Goal: Task Accomplishment & Management: Complete application form

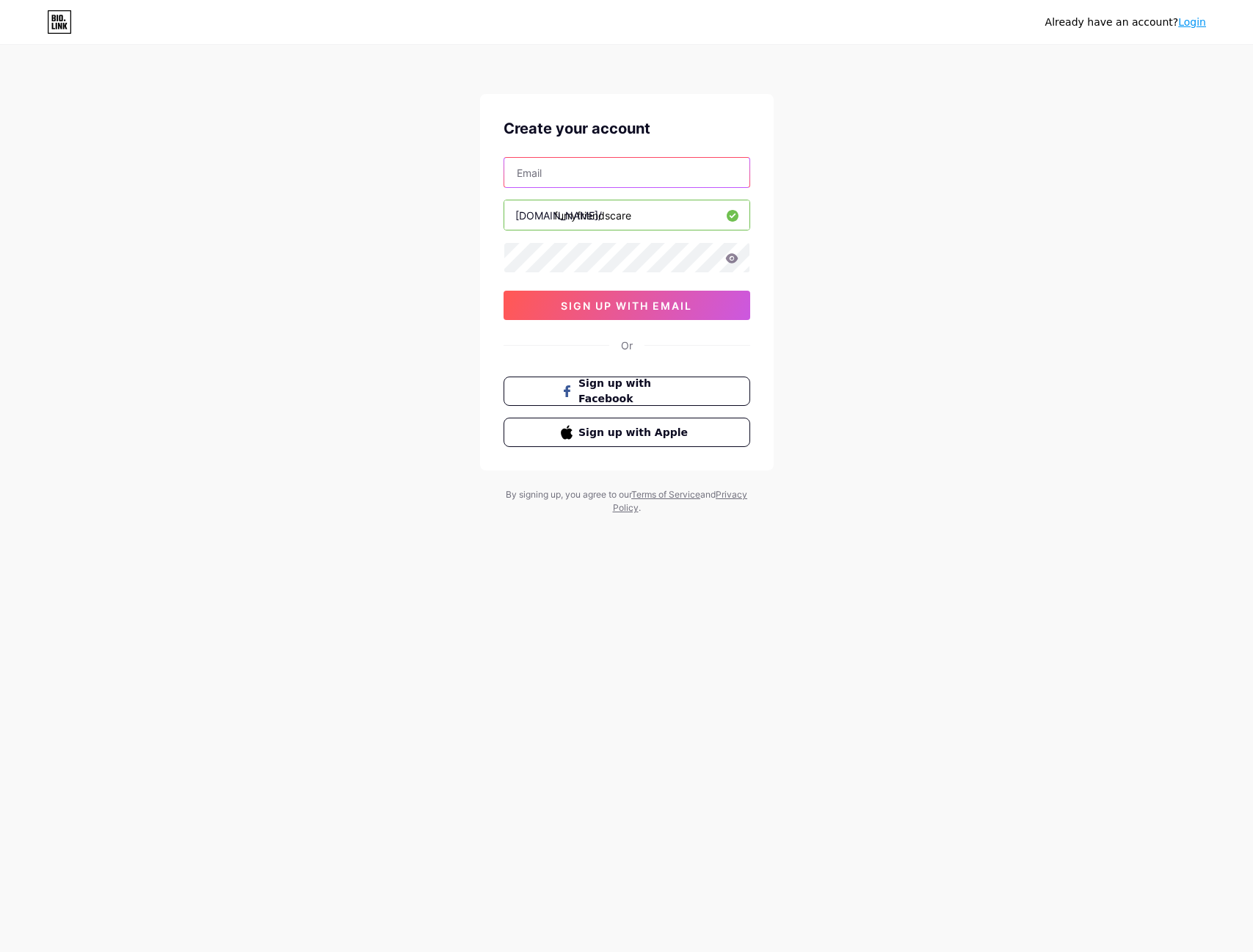
click at [583, 181] on input "text" at bounding box center [627, 171] width 246 height 29
click at [593, 156] on div "Create your account [DOMAIN_NAME]/ furryfriendscare 0cAFcWeA4pIvcDxC5yKSrOcmbs8…" at bounding box center [626, 282] width 293 height 377
click at [601, 172] on input "text" at bounding box center [627, 171] width 246 height 29
paste input "[EMAIL_ADDRESS][DOMAIN_NAME]."
type input "[EMAIL_ADDRESS][DOMAIN_NAME]"
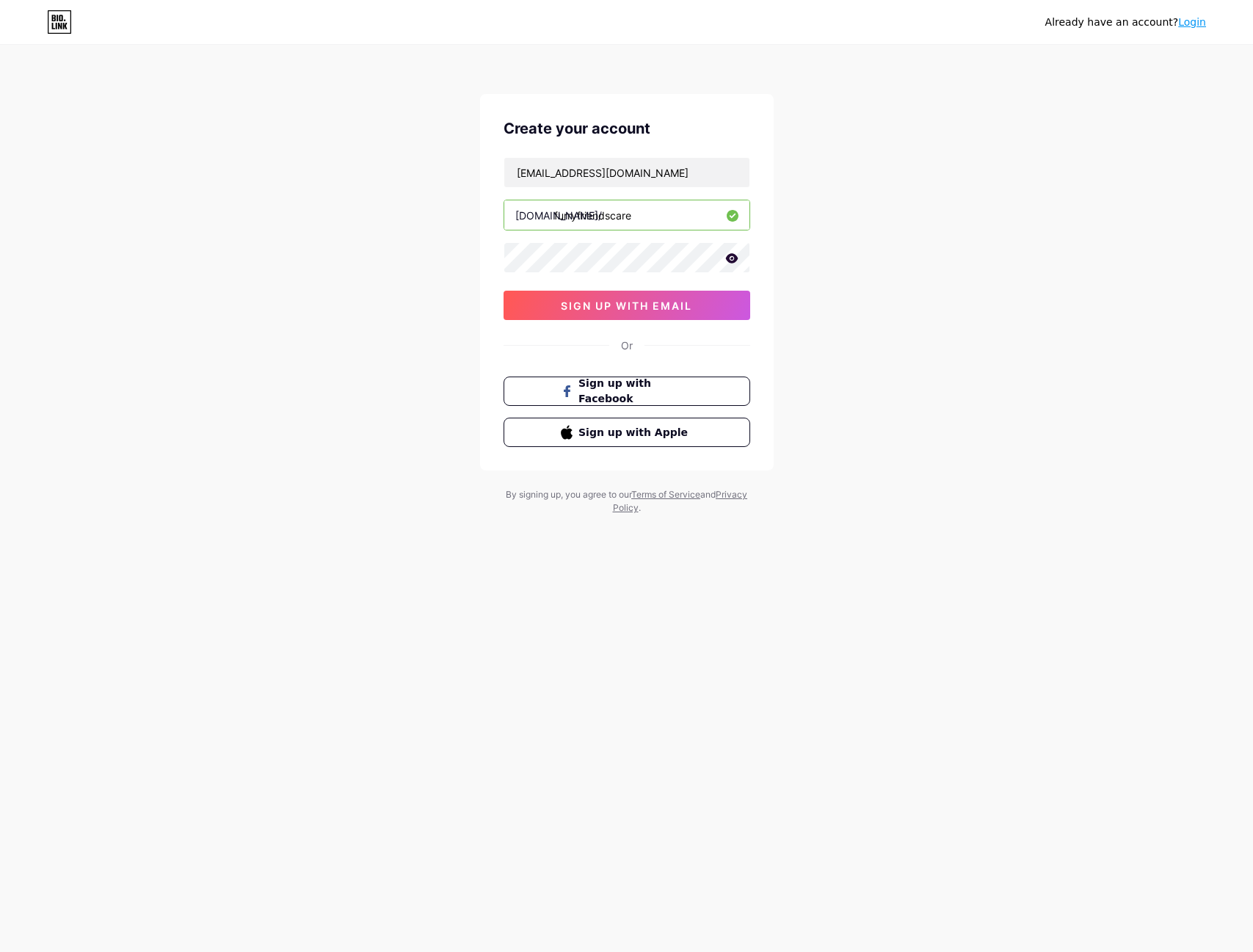
click at [733, 256] on icon at bounding box center [731, 258] width 12 height 9
click at [721, 303] on button "sign up with email" at bounding box center [626, 305] width 246 height 29
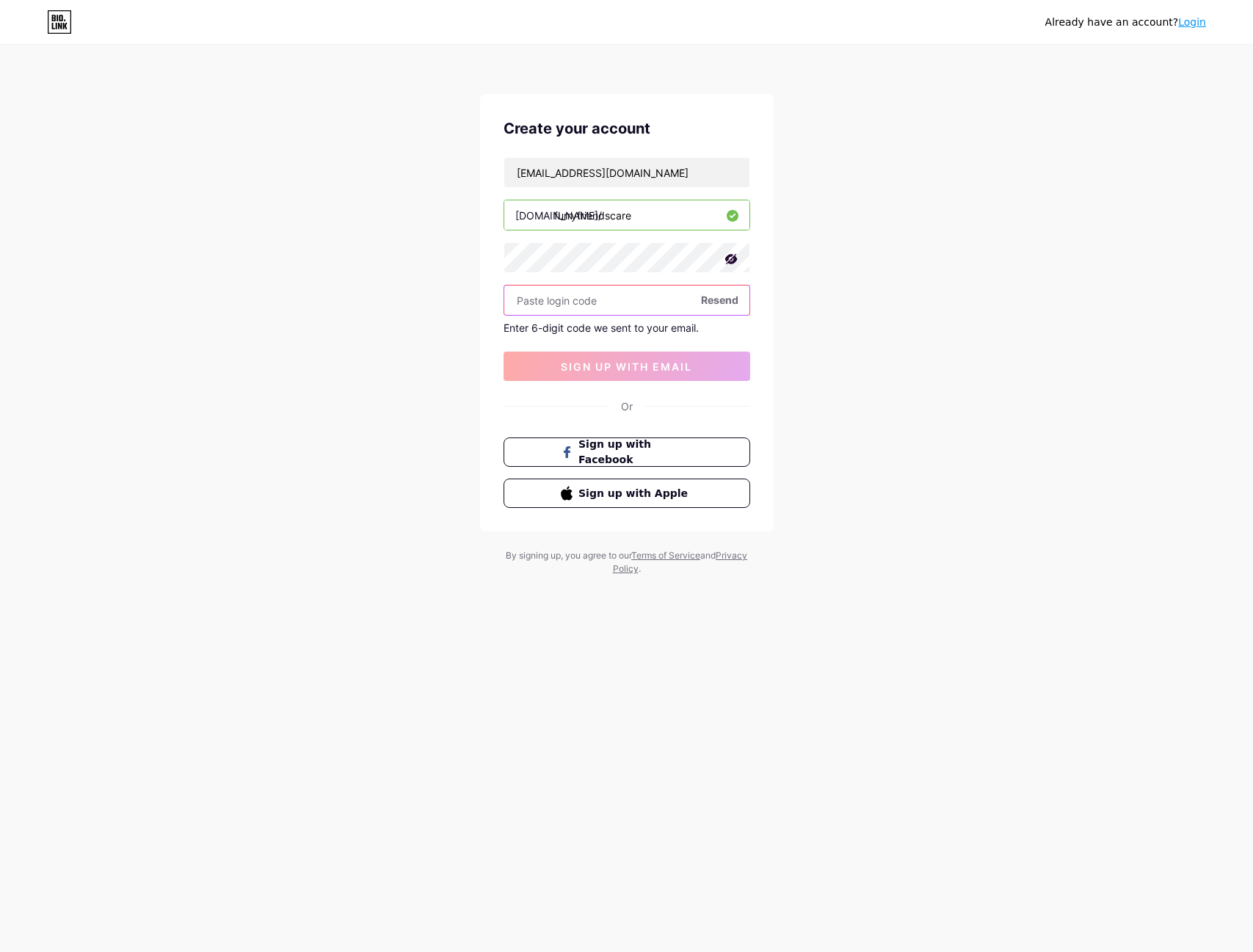
click at [593, 303] on input "text" at bounding box center [627, 300] width 246 height 29
paste input "571998"
type input "571998"
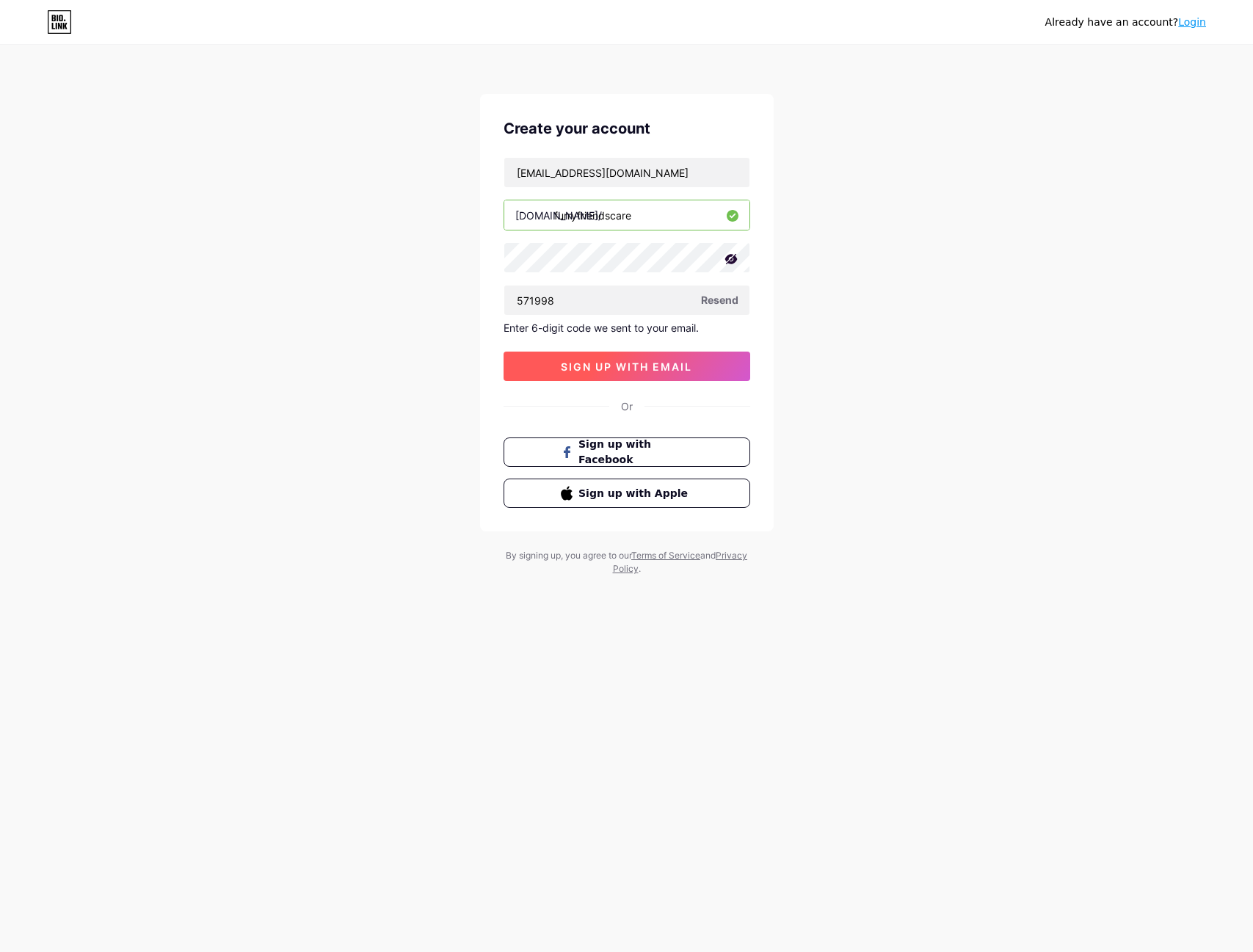
click at [659, 361] on span "sign up with email" at bounding box center [626, 366] width 131 height 12
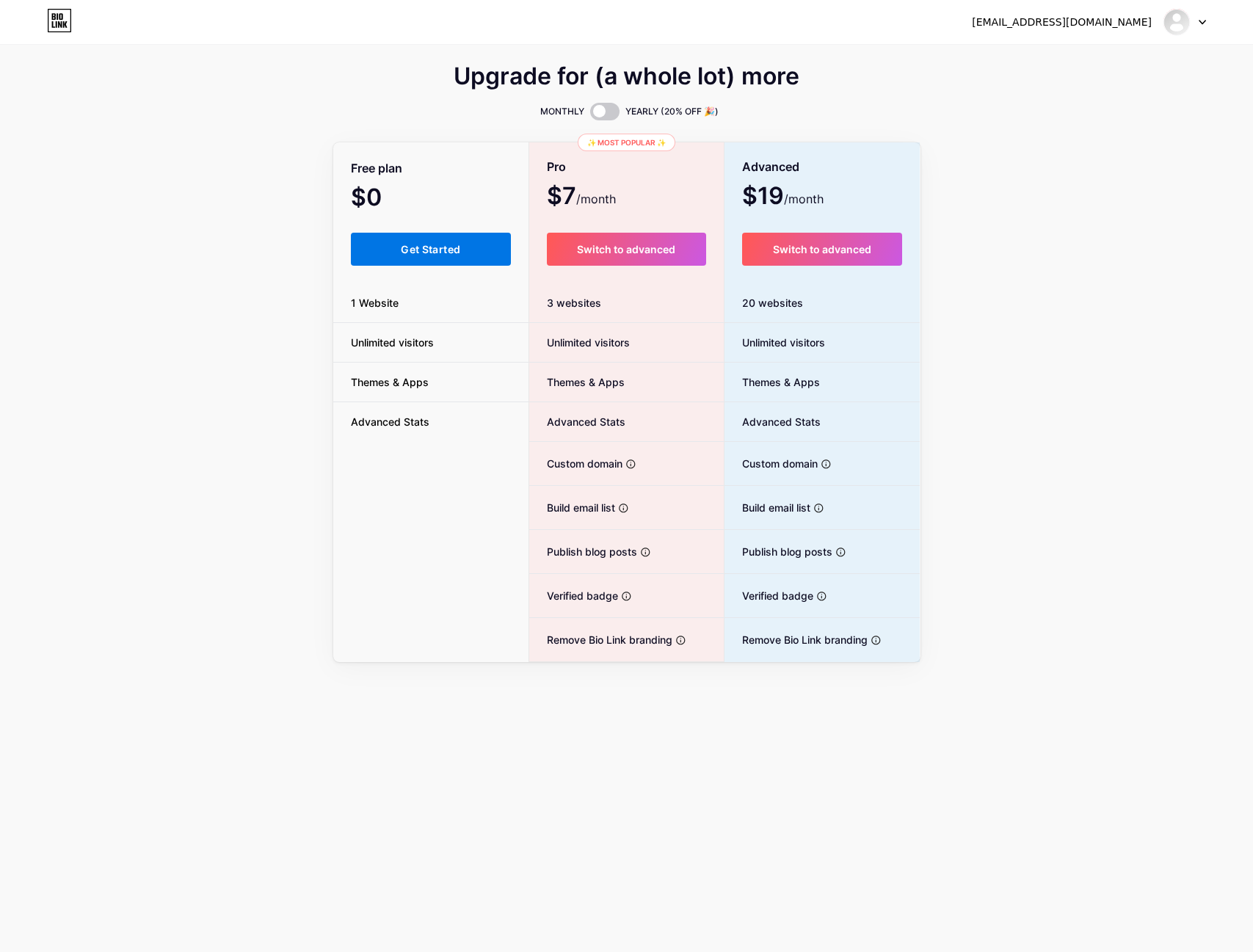
click at [466, 243] on button "Get Started" at bounding box center [431, 248] width 161 height 33
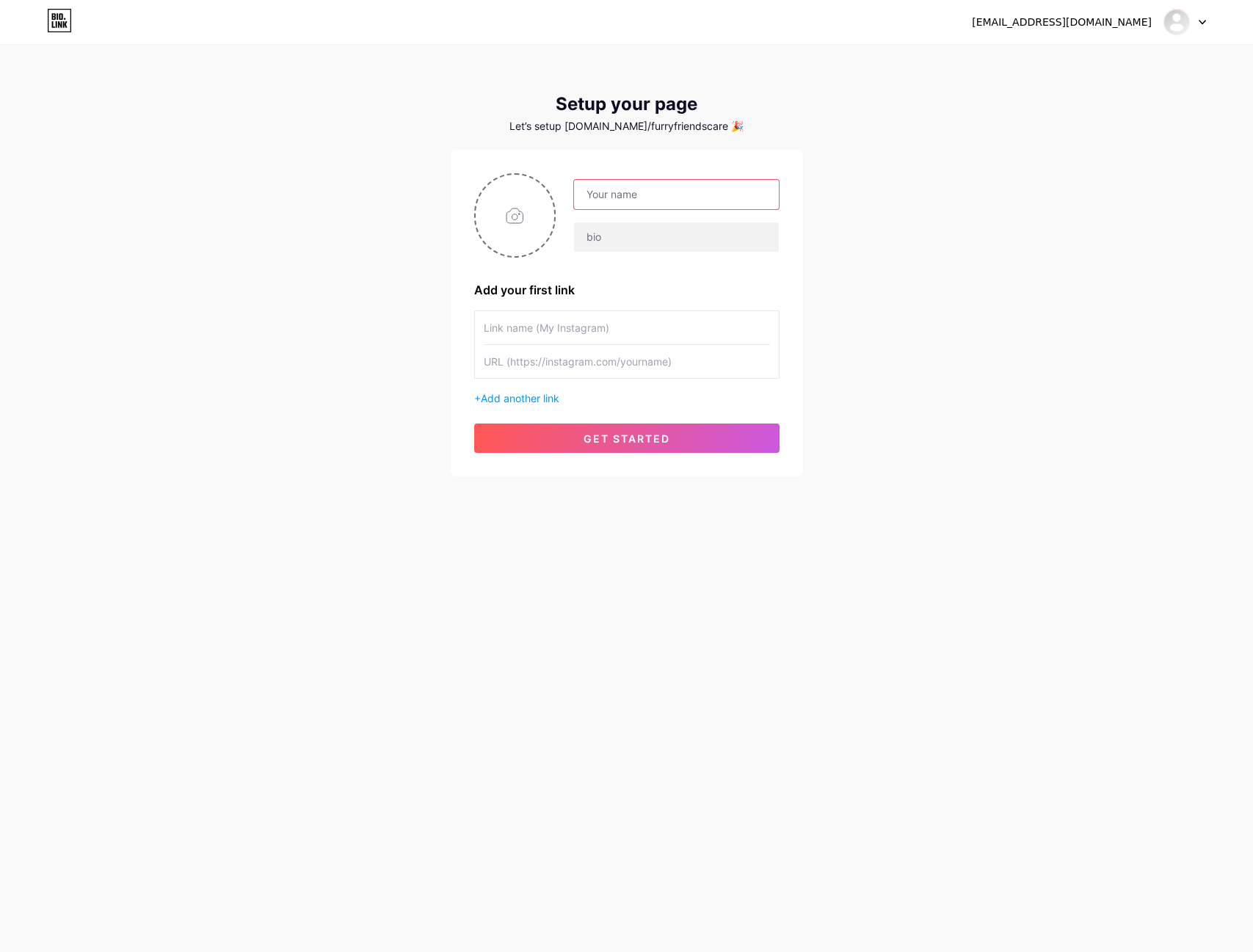
click at [699, 198] on input "text" at bounding box center [676, 194] width 204 height 29
type input "Furry Friends Care"
click at [712, 245] on input "text" at bounding box center [676, 236] width 204 height 29
type input "Pet Care"
click at [520, 225] on input "file" at bounding box center [515, 215] width 80 height 82
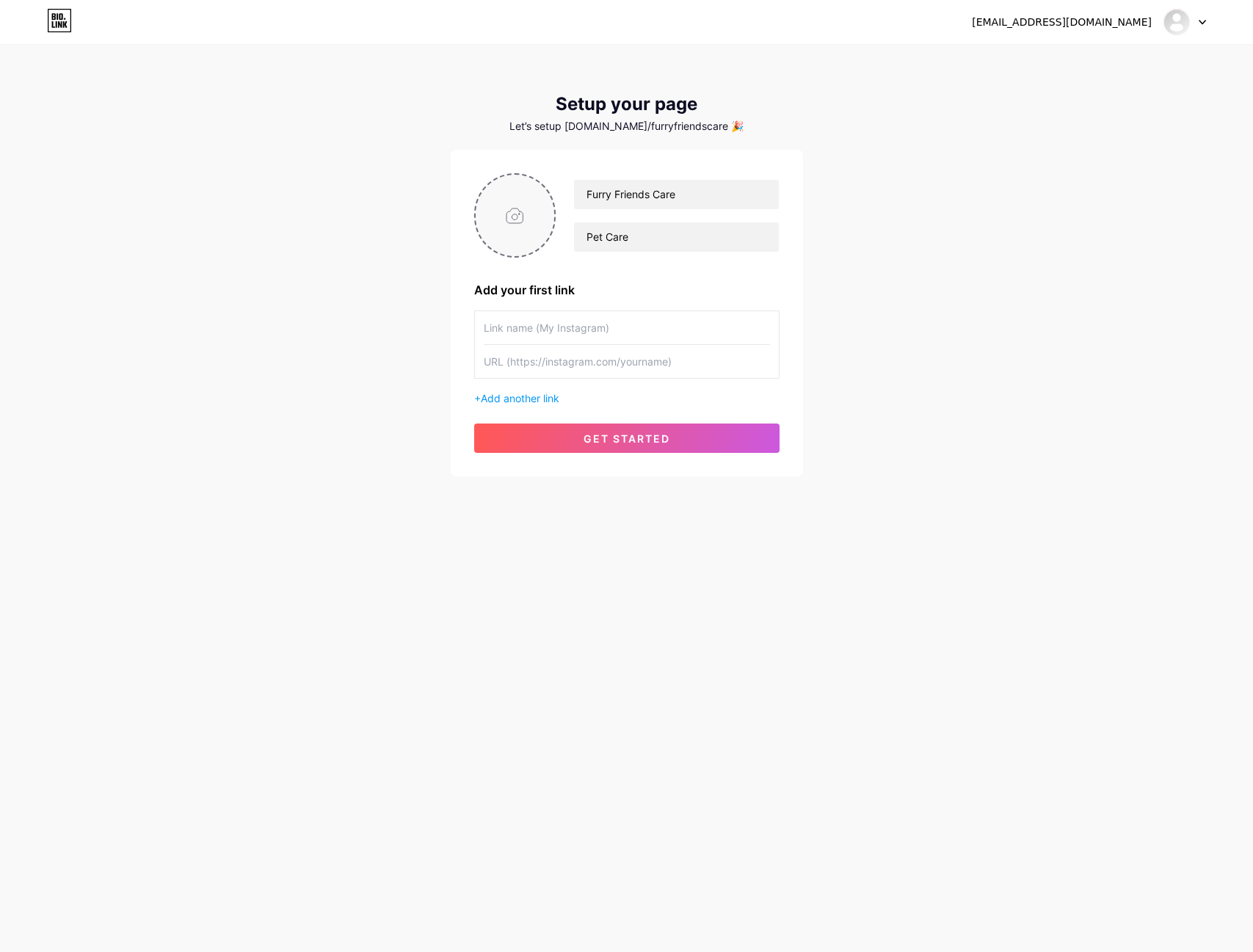
type input "C:\fakepath\ffc2.png"
click at [632, 327] on input "text" at bounding box center [626, 327] width 286 height 33
type input "Follow us on Instagram"
click at [607, 370] on input "text" at bounding box center [626, 361] width 286 height 33
paste input "[URL][DOMAIN_NAME][DOMAIN_NAME]"
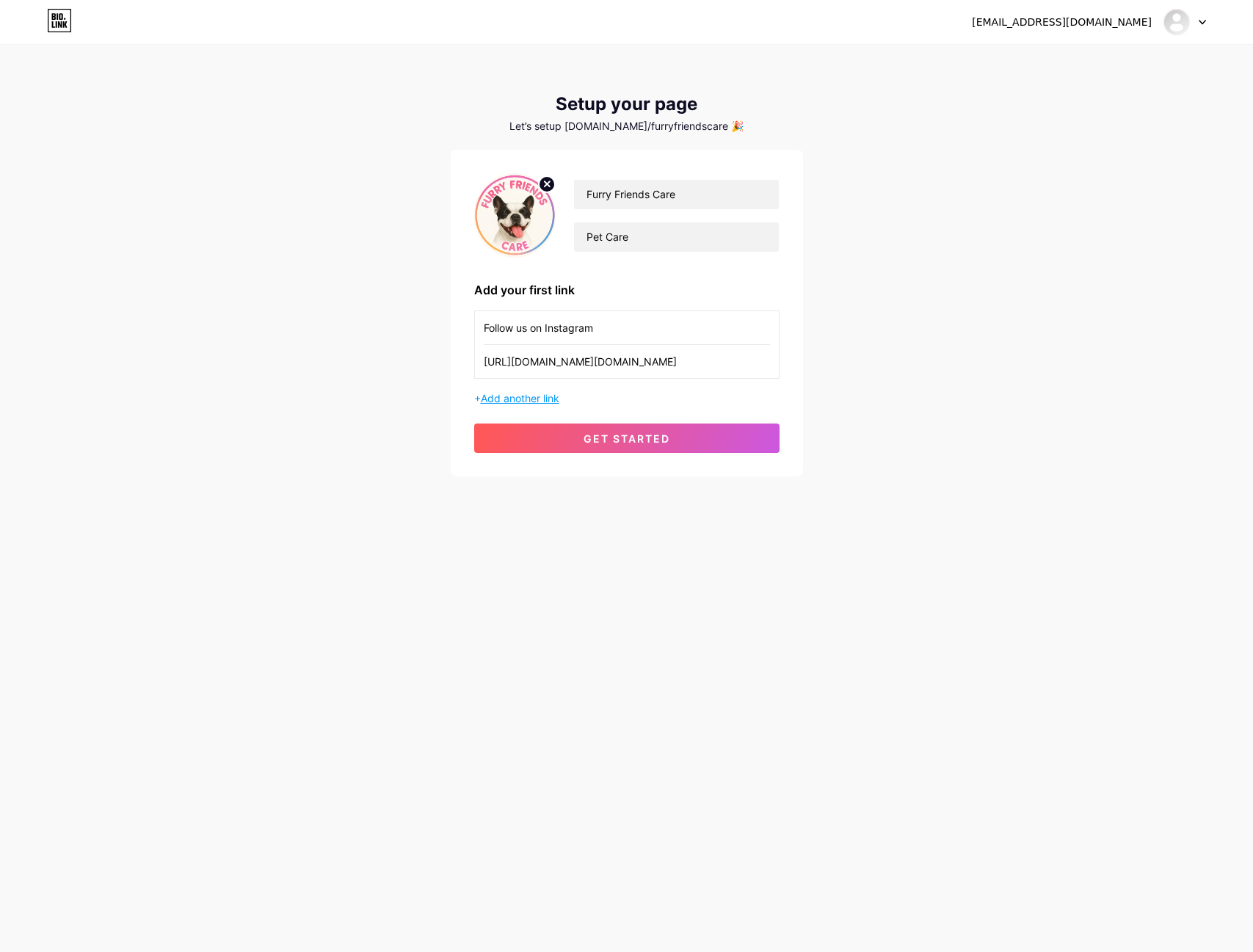
type input "[URL][DOMAIN_NAME][DOMAIN_NAME]"
click at [544, 398] on span "Add another link" at bounding box center [520, 397] width 79 height 12
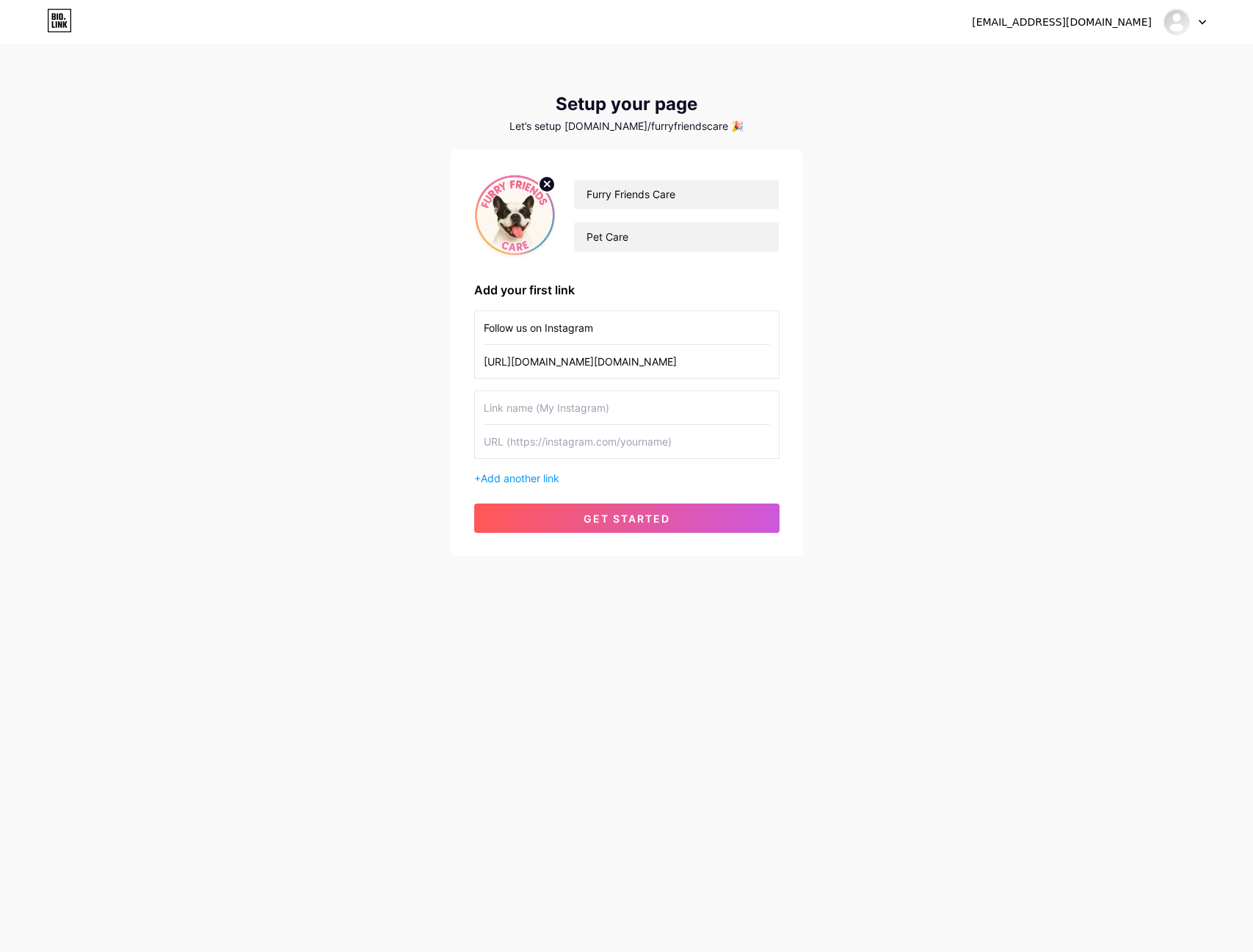
click at [572, 413] on input "text" at bounding box center [626, 407] width 286 height 33
type input "Book via Whatsapp"
click at [549, 438] on input "text" at bounding box center [626, 440] width 286 height 33
paste input "[URL][DOMAIN_NAME]’d%20like%20to%20book%20your%20pet%20care%20services."
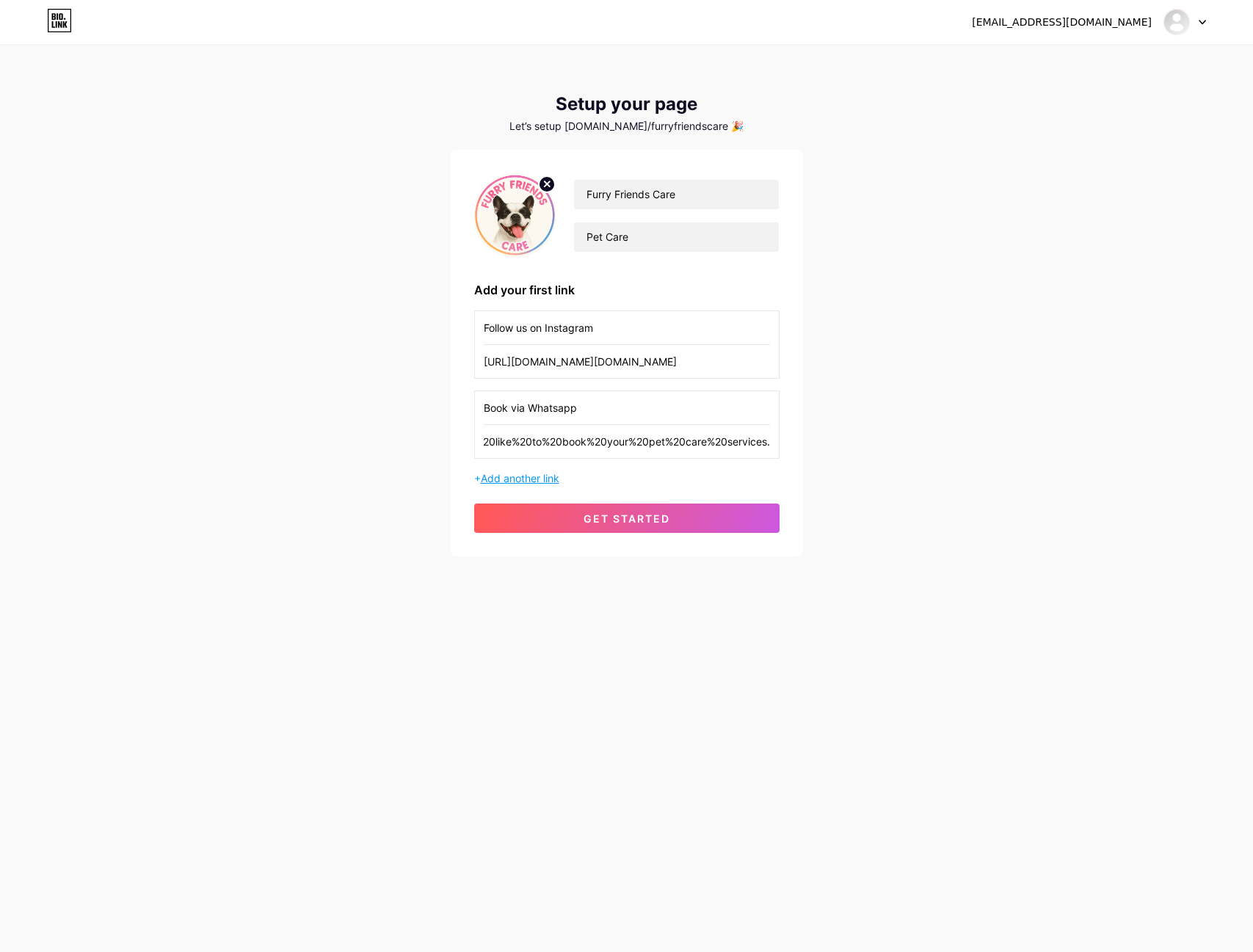
type input "[URL][DOMAIN_NAME]’d%20like%20to%20book%20your%20pet%20care%20services."
click at [547, 479] on span "Add another link" at bounding box center [520, 478] width 79 height 12
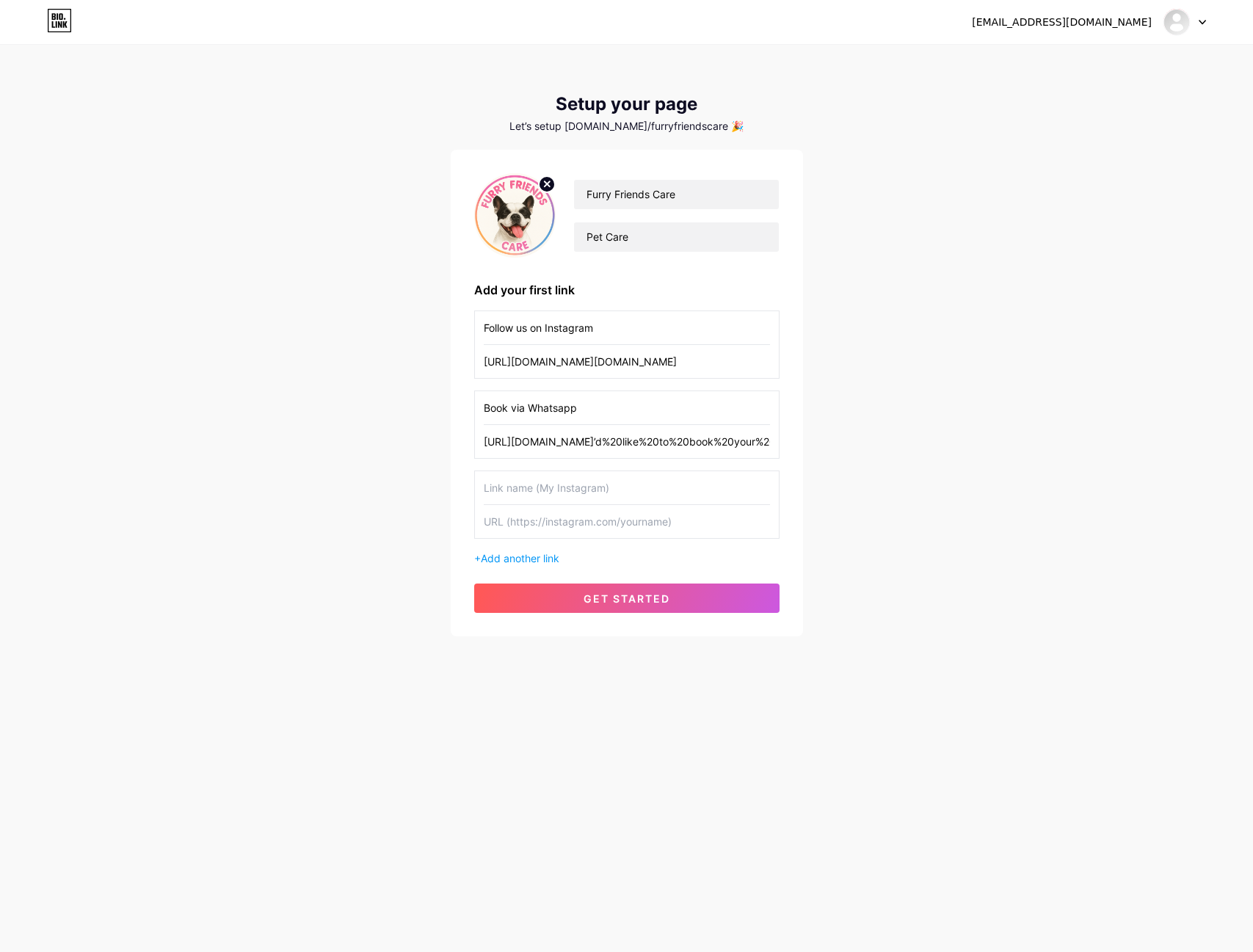
click at [577, 516] on input "text" at bounding box center [626, 521] width 286 height 33
paste input "mailto:[EMAIL_ADDRESS][DOMAIN_NAME]?subject=Pet%20Care%20Inquiry"
type input "mailto:[EMAIL_ADDRESS][DOMAIN_NAME]?subject=Pet%20Care%20Inquiry"
click at [548, 498] on input "text" at bounding box center [626, 487] width 286 height 33
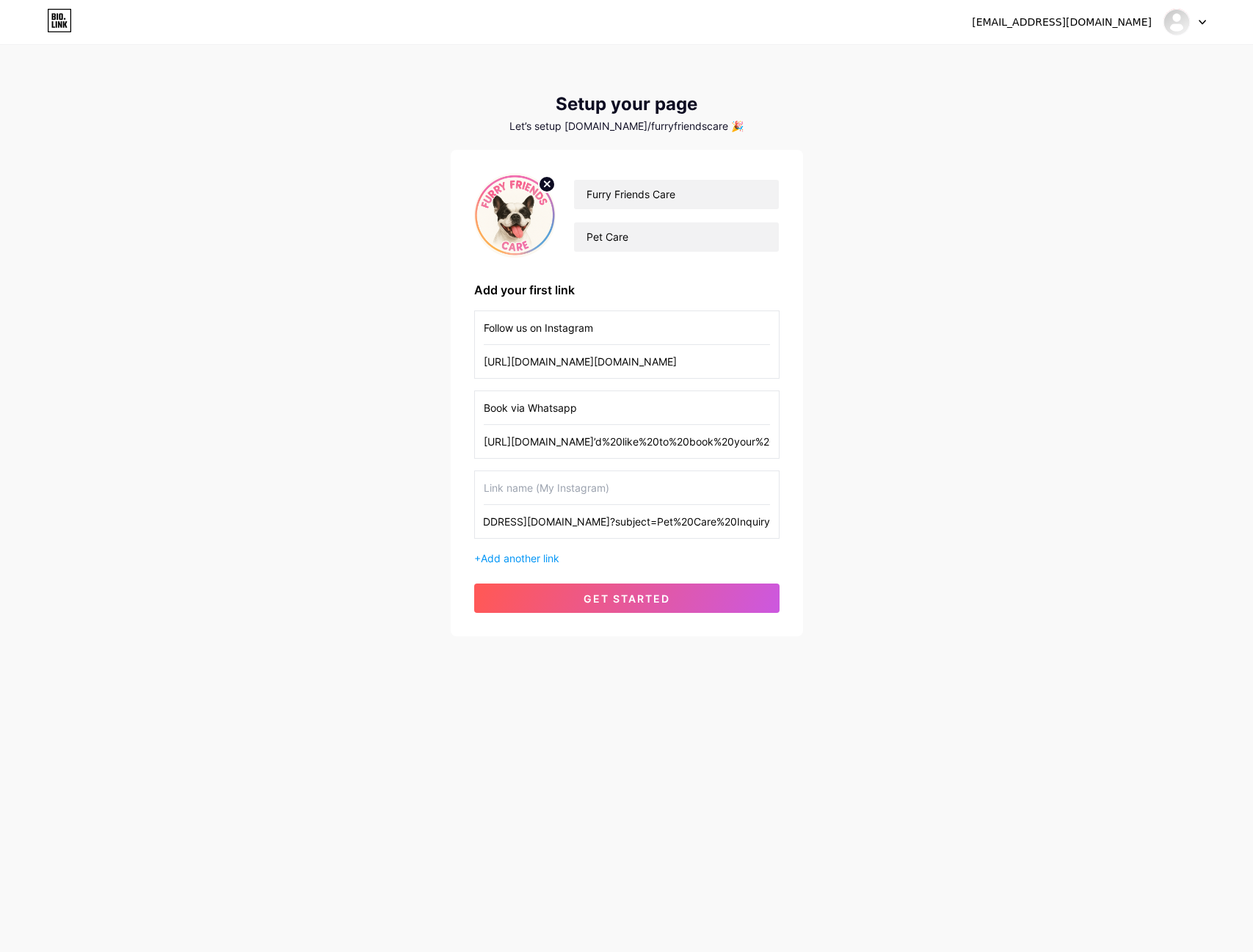
scroll to position [0, 0]
type input "Email us"
click at [646, 602] on span "get started" at bounding box center [627, 598] width 86 height 12
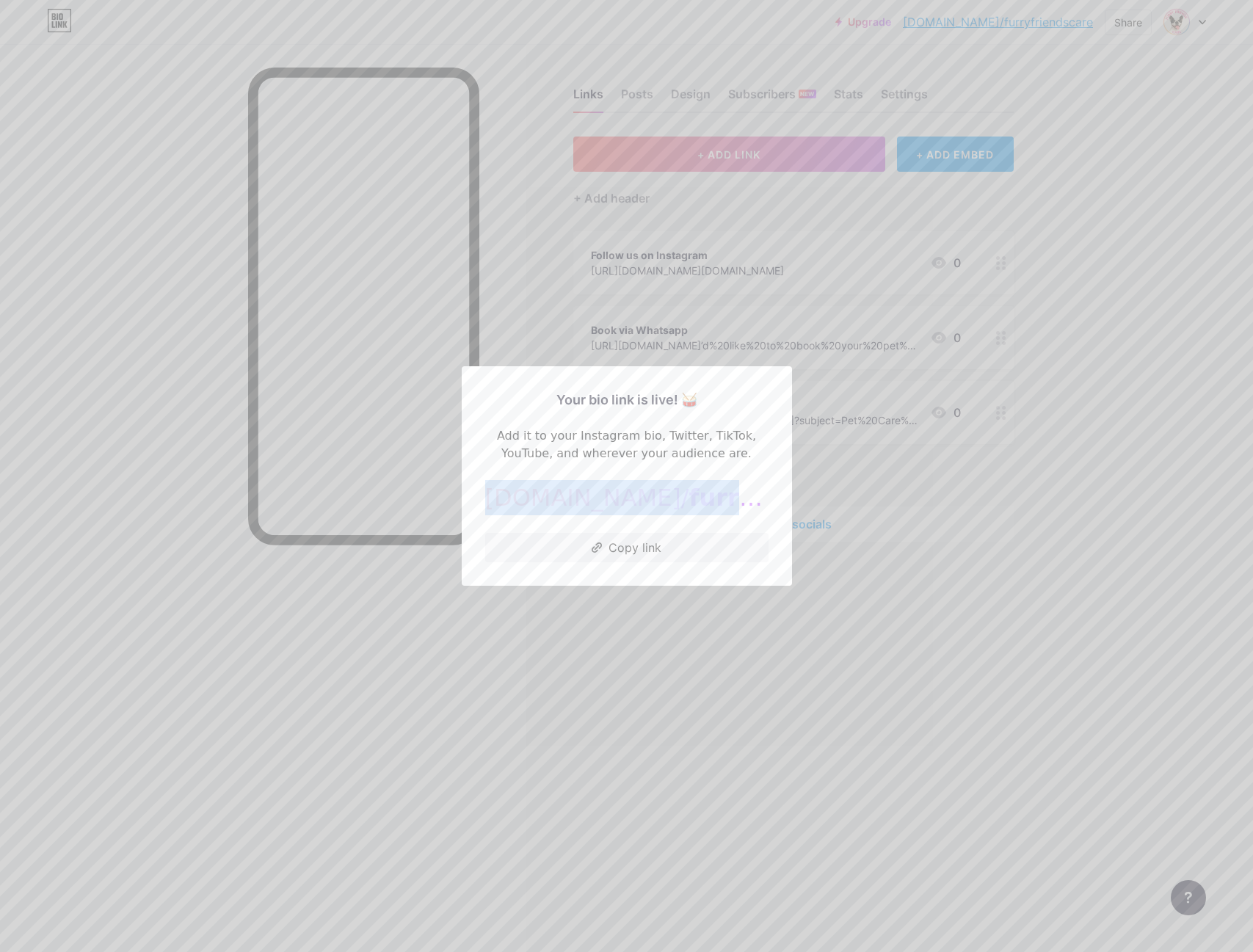
drag, startPoint x: 750, startPoint y: 499, endPoint x: 498, endPoint y: 498, distance: 252.0
click at [498, 498] on div "[DOMAIN_NAME]/ furryfriendscare" at bounding box center [627, 498] width 283 height 36
click at [655, 545] on button "Copy link" at bounding box center [627, 547] width 283 height 29
drag, startPoint x: 628, startPoint y: 543, endPoint x: 569, endPoint y: 301, distance: 249.1
click at [628, 545] on button "Copy link" at bounding box center [627, 547] width 283 height 29
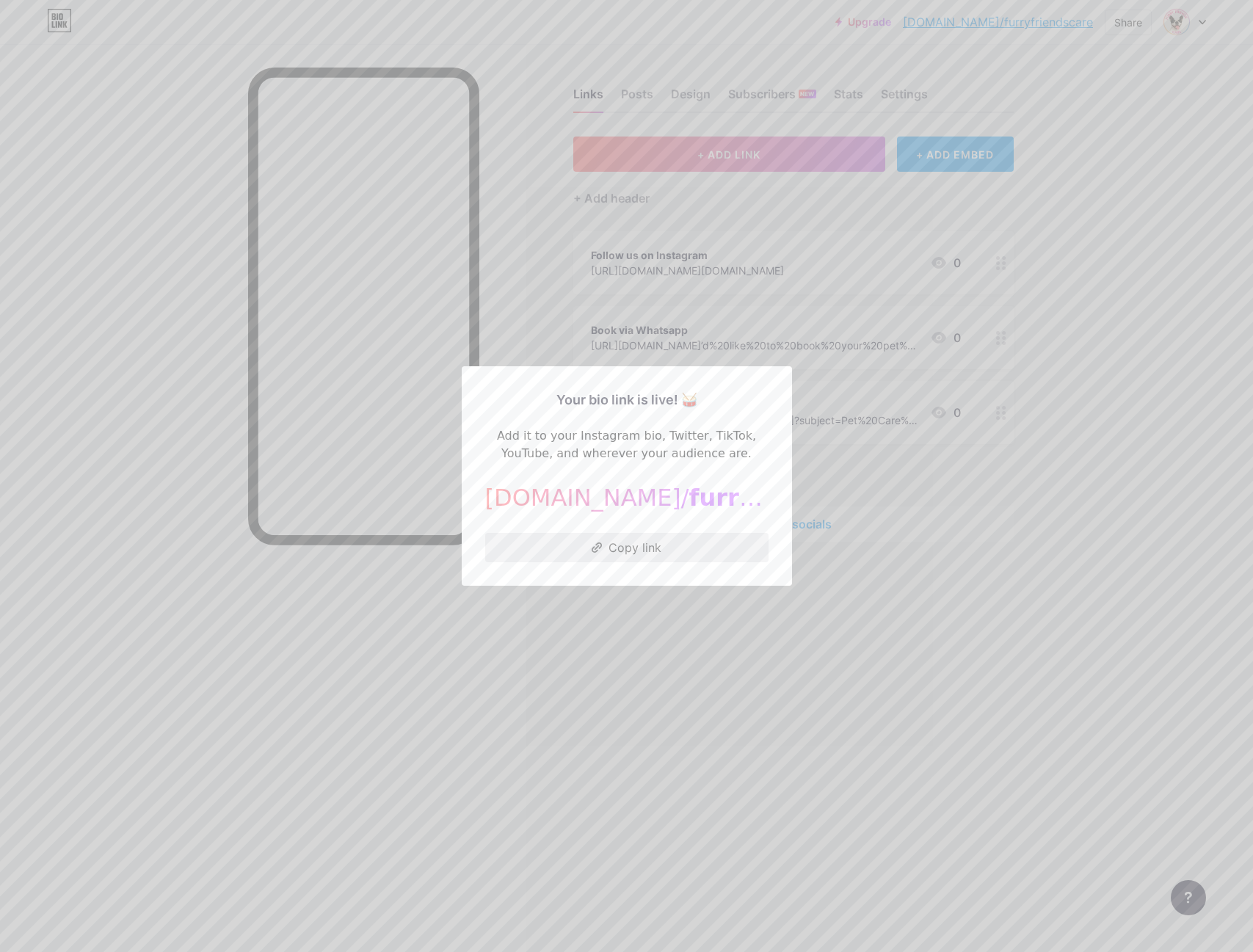
click at [619, 555] on button "Copy link" at bounding box center [627, 547] width 283 height 29
click at [655, 527] on div "Your bio link is live! 🥁 Add it to your Instagram bio, Twitter, TikTok, YouTube…" at bounding box center [627, 476] width 283 height 172
click at [658, 544] on button "Copy link" at bounding box center [627, 547] width 283 height 29
